Goal: Task Accomplishment & Management: Use online tool/utility

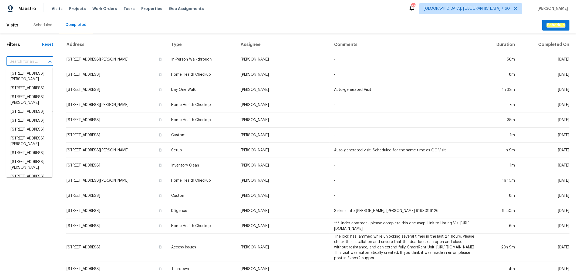
click at [32, 62] on input "text" at bounding box center [22, 62] width 32 height 8
paste input "[STREET_ADDRESS][PERSON_NAME]"
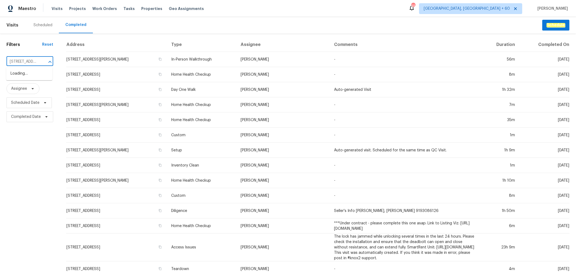
type input "7741 Forest Trl"
click at [35, 96] on li "[STREET_ADDRESS][PERSON_NAME]" at bounding box center [29, 91] width 46 height 15
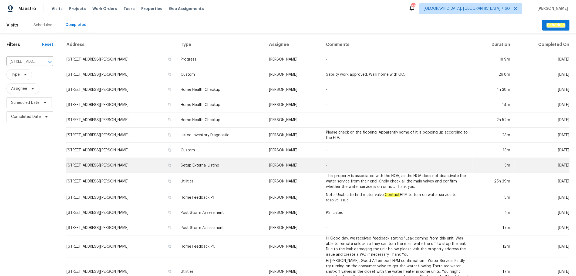
click at [207, 169] on td "Setup External Listing" at bounding box center [220, 165] width 88 height 15
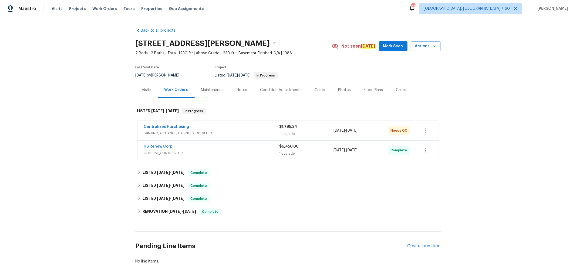
click at [340, 90] on div "Photos" at bounding box center [344, 89] width 13 height 5
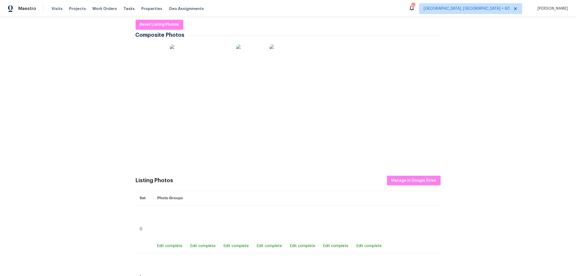
scroll to position [90, 0]
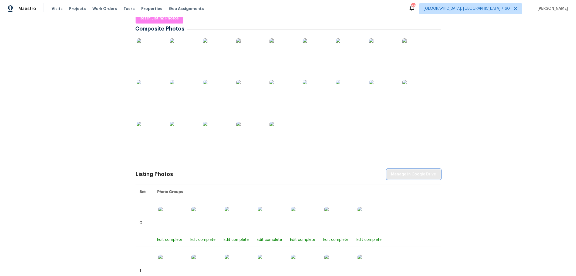
click at [414, 174] on span "Manage in Google Drive" at bounding box center [413, 174] width 45 height 7
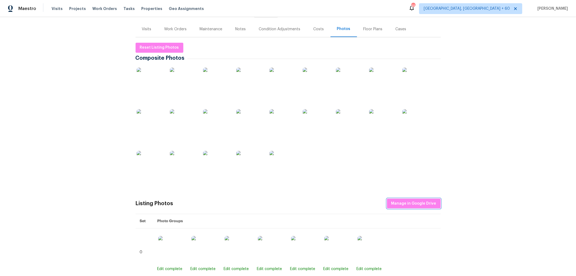
scroll to position [0, 0]
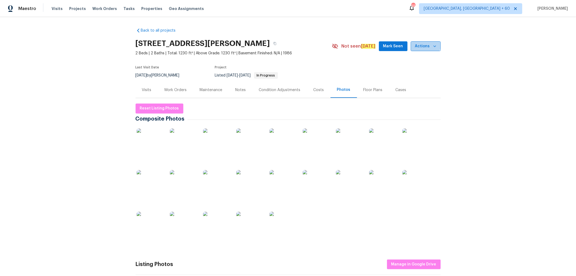
click at [421, 43] on span "Actions" at bounding box center [425, 46] width 21 height 7
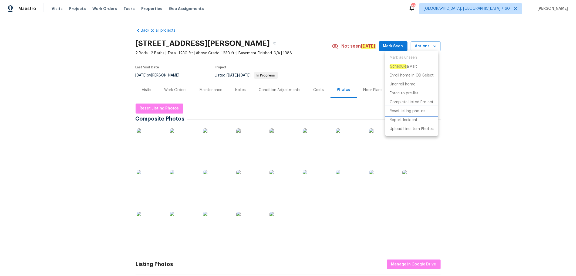
click at [406, 112] on p "Reset listing photos" at bounding box center [408, 111] width 36 height 6
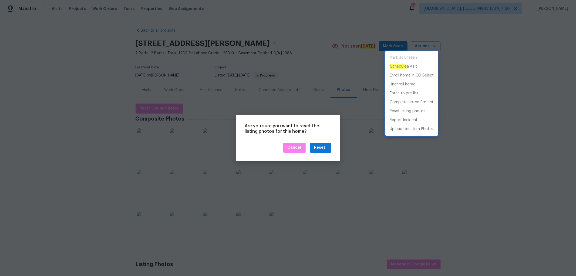
click at [324, 144] on div at bounding box center [288, 138] width 576 height 276
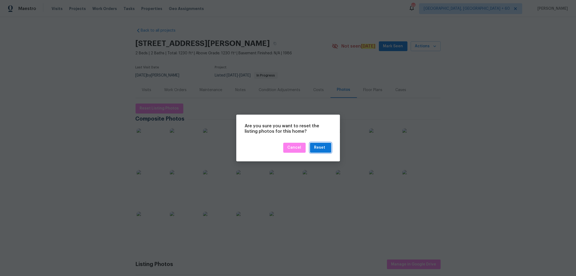
click at [323, 149] on div "Reset" at bounding box center [319, 147] width 11 height 7
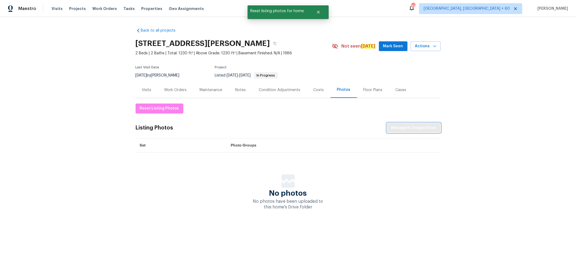
click at [419, 130] on span "Manage in Google Drive" at bounding box center [413, 127] width 45 height 7
